Goal: Check status: Check status

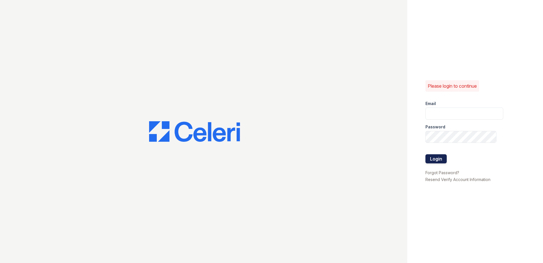
type input "[PERSON_NAME][EMAIL_ADDRESS][PERSON_NAME][DOMAIN_NAME]"
drag, startPoint x: 445, startPoint y: 161, endPoint x: 440, endPoint y: 161, distance: 5.1
click at [444, 161] on button "Login" at bounding box center [436, 158] width 21 height 9
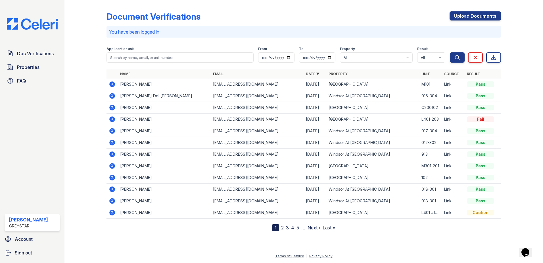
click at [282, 228] on link "2" at bounding box center [282, 227] width 3 height 6
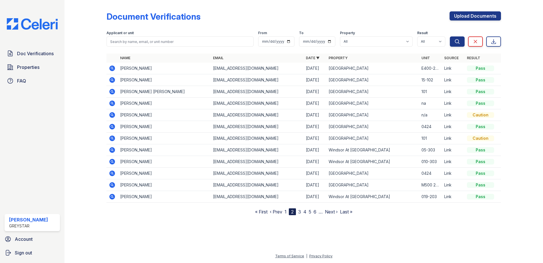
click at [286, 209] on link "1" at bounding box center [286, 212] width 2 height 6
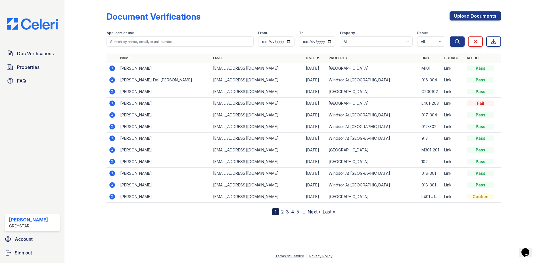
click at [90, 106] on div at bounding box center [90, 108] width 33 height 213
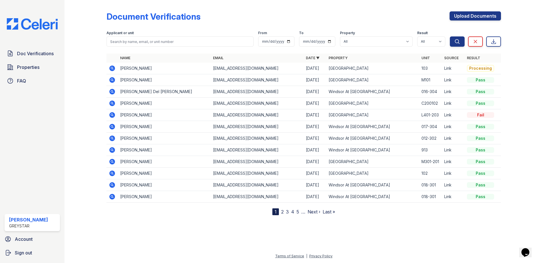
click at [109, 68] on td at bounding box center [112, 69] width 11 height 12
click at [113, 68] on icon at bounding box center [112, 68] width 6 height 6
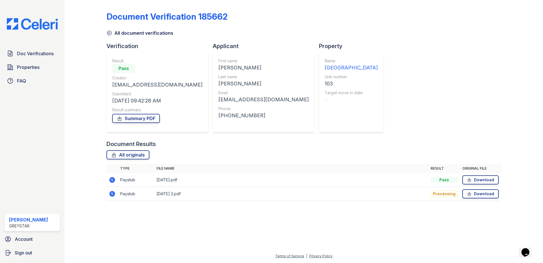
click at [111, 178] on icon at bounding box center [112, 180] width 6 height 6
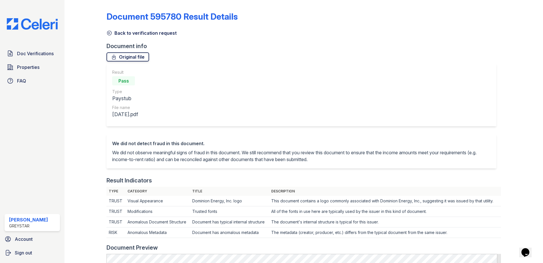
click at [133, 56] on link "Original file" at bounding box center [128, 56] width 43 height 9
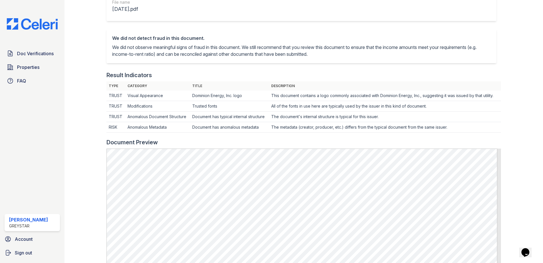
scroll to position [114, 0]
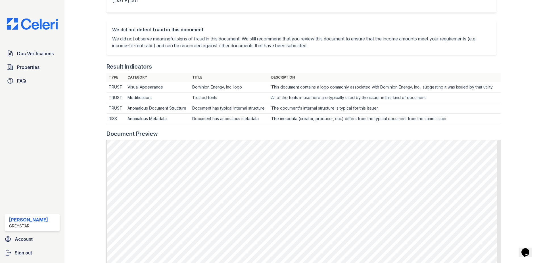
click at [260, 44] on p "We did not observe meaningful signs of fraud in this document. We still recomme…" at bounding box center [301, 42] width 379 height 14
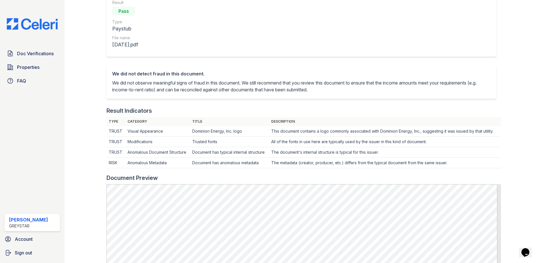
scroll to position [28, 0]
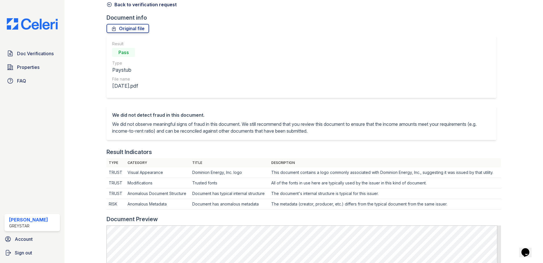
click at [109, 5] on icon at bounding box center [110, 5] width 6 height 6
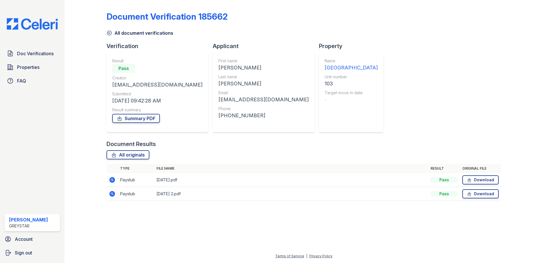
click at [110, 195] on icon at bounding box center [112, 193] width 7 height 7
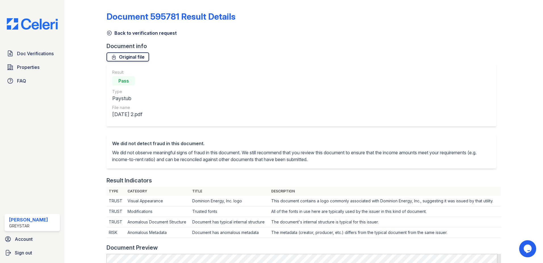
click at [132, 58] on link "Original file" at bounding box center [128, 56] width 43 height 9
click at [333, 107] on div "Result Pass Type Paystub File name [DATE] 2.pdf" at bounding box center [302, 95] width 390 height 63
click at [107, 34] on icon at bounding box center [110, 33] width 6 height 6
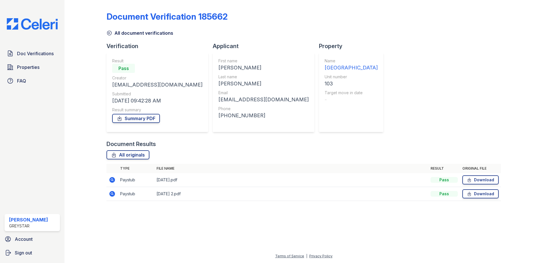
click at [133, 111] on div "Result summary" at bounding box center [157, 110] width 90 height 6
click at [133, 118] on link "Summary PDF" at bounding box center [136, 118] width 48 height 9
click at [313, 220] on div at bounding box center [304, 233] width 461 height 37
click at [114, 177] on icon at bounding box center [112, 180] width 6 height 6
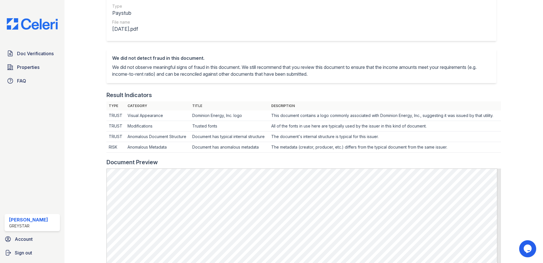
scroll to position [28, 0]
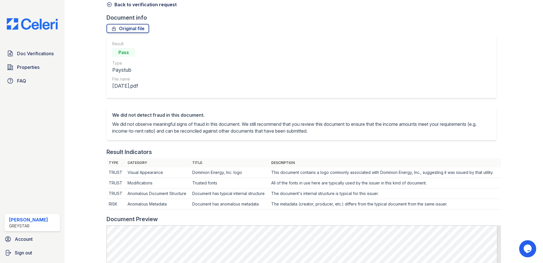
click at [110, 4] on icon at bounding box center [110, 5] width 6 height 6
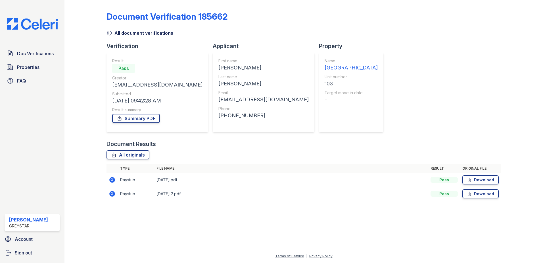
click at [110, 195] on icon at bounding box center [112, 194] width 6 height 6
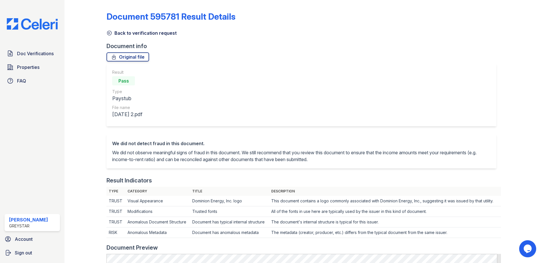
click at [111, 36] on link "Back to verification request" at bounding box center [142, 33] width 70 height 7
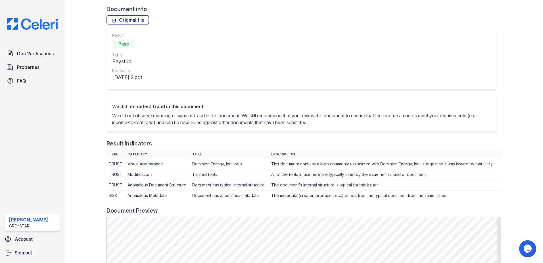
scroll to position [169, 0]
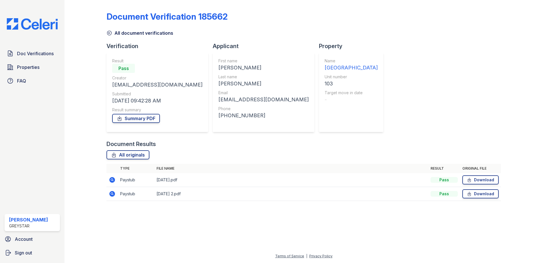
click at [111, 177] on icon at bounding box center [112, 179] width 7 height 7
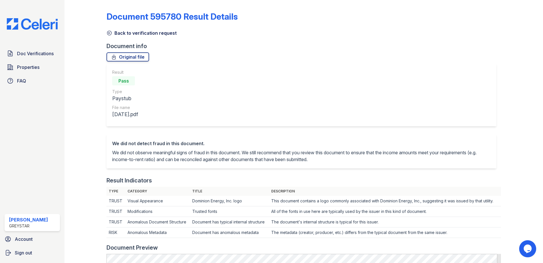
click at [109, 32] on icon at bounding box center [110, 33] width 6 height 6
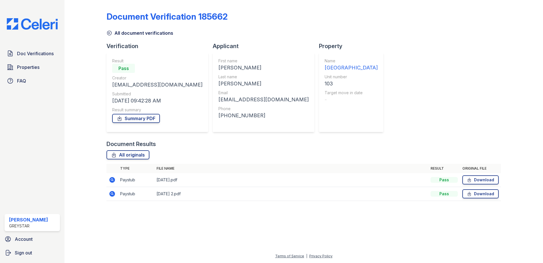
click at [111, 179] on icon at bounding box center [112, 179] width 7 height 7
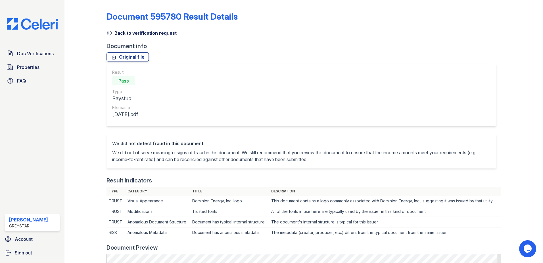
click at [111, 33] on icon at bounding box center [110, 33] width 6 height 6
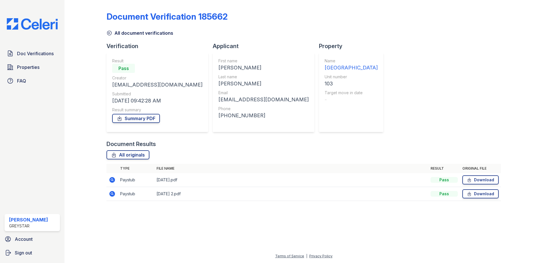
click at [111, 196] on icon at bounding box center [112, 194] width 6 height 6
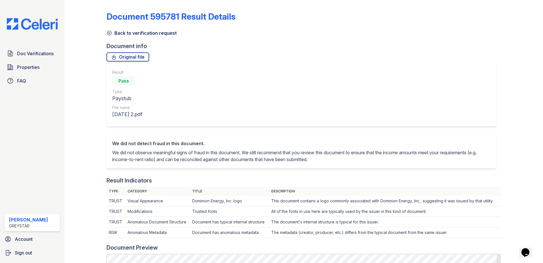
click at [115, 34] on link "Back to verification request" at bounding box center [142, 33] width 70 height 7
